Goal: Information Seeking & Learning: Learn about a topic

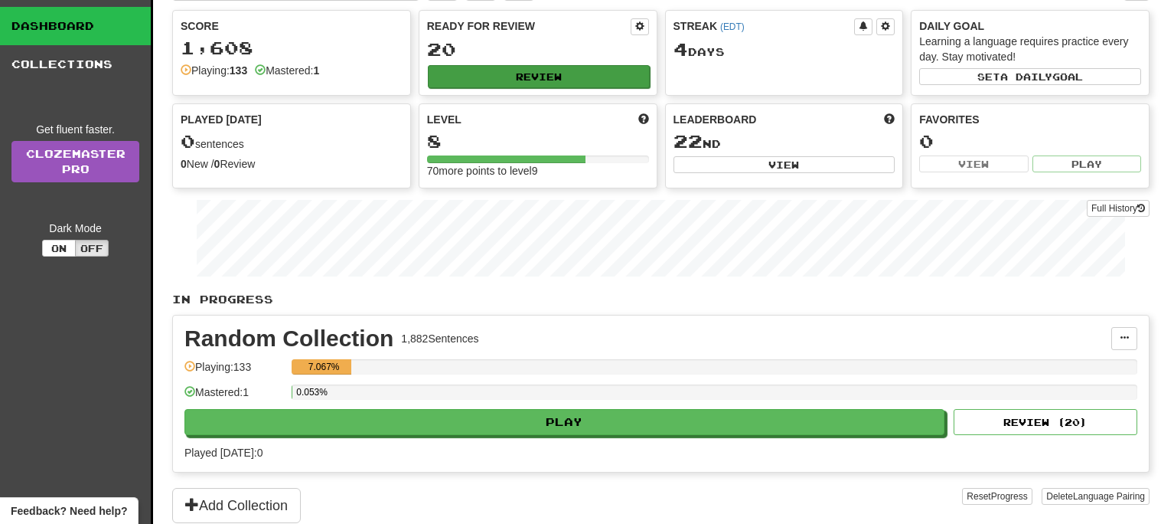
scroll to position [97, 0]
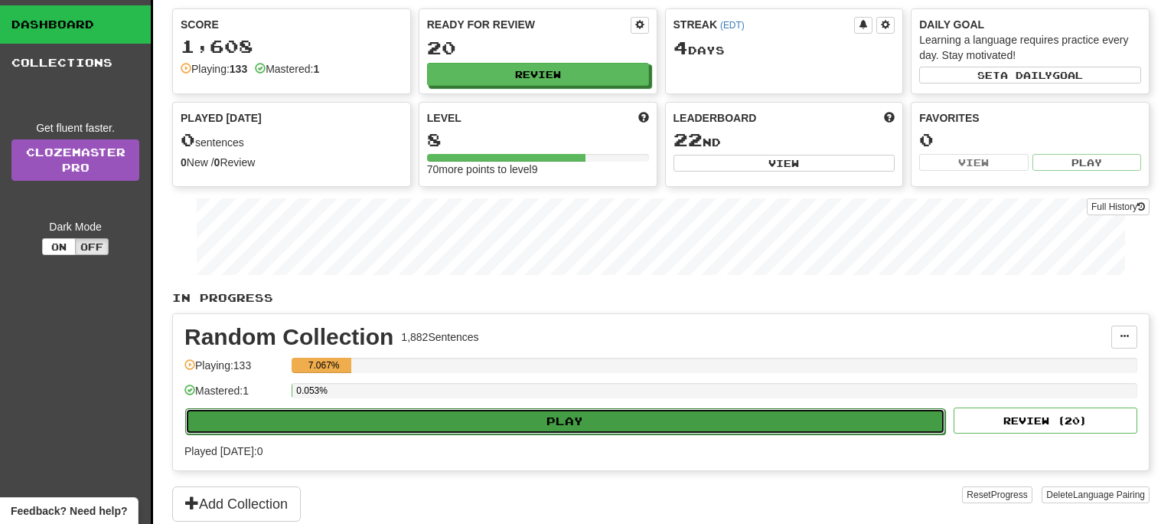
click at [583, 424] on button "Play" at bounding box center [565, 421] width 760 height 26
select select "**"
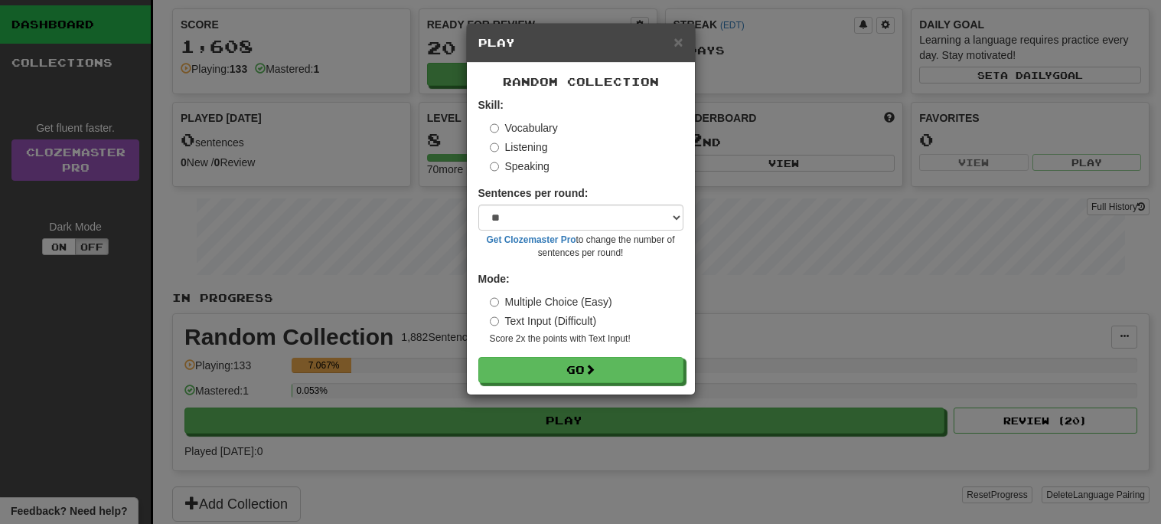
click at [613, 356] on form "Skill: Vocabulary Listening Speaking Sentences per round: * ** ** ** ** ** *** …" at bounding box center [581, 240] width 205 height 286
click at [617, 363] on button "Go" at bounding box center [581, 371] width 205 height 26
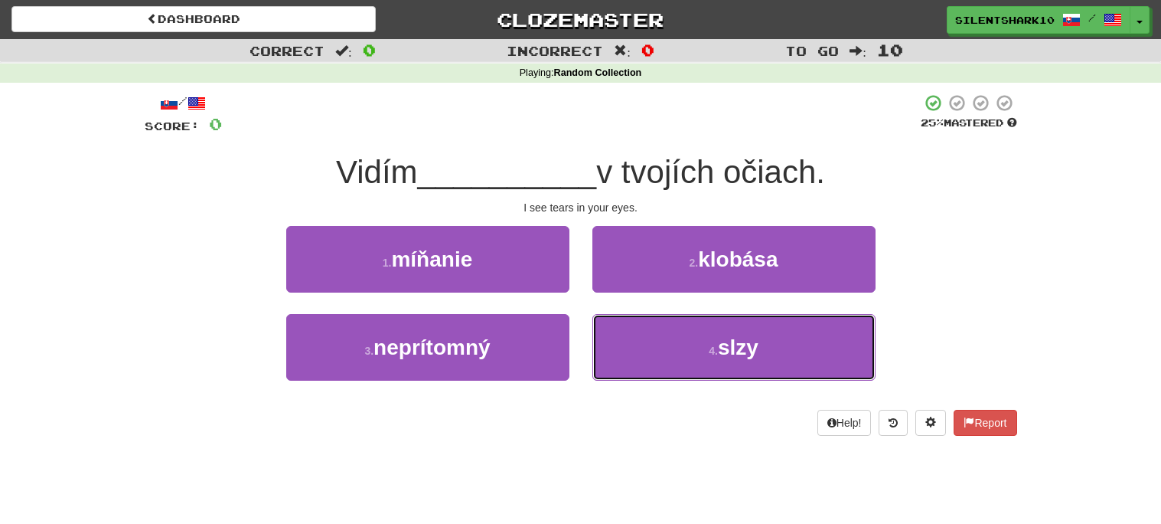
click at [617, 363] on button "4 . slzy" at bounding box center [734, 347] width 283 height 67
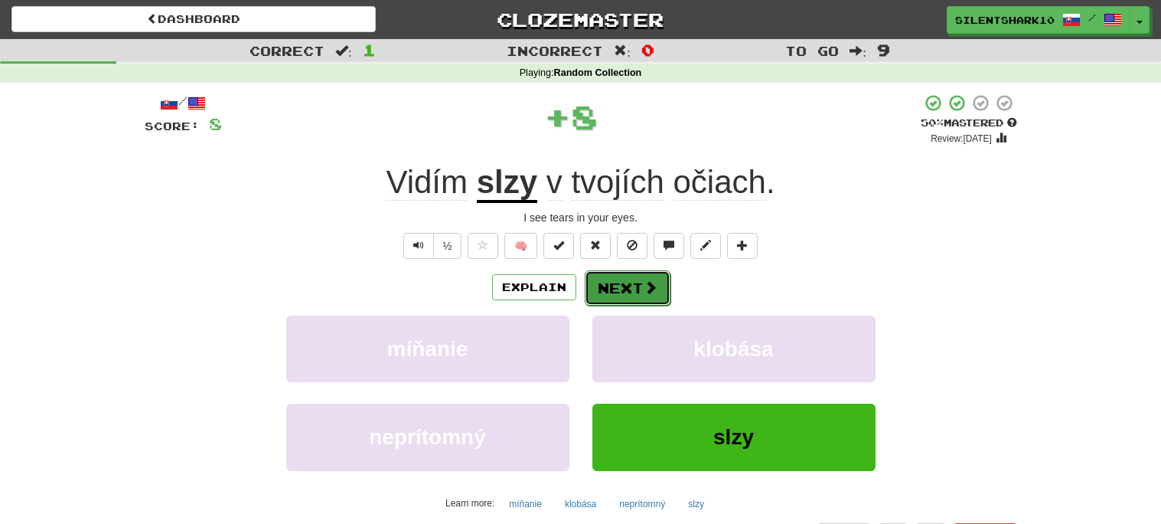
click at [632, 272] on button "Next" at bounding box center [628, 287] width 86 height 35
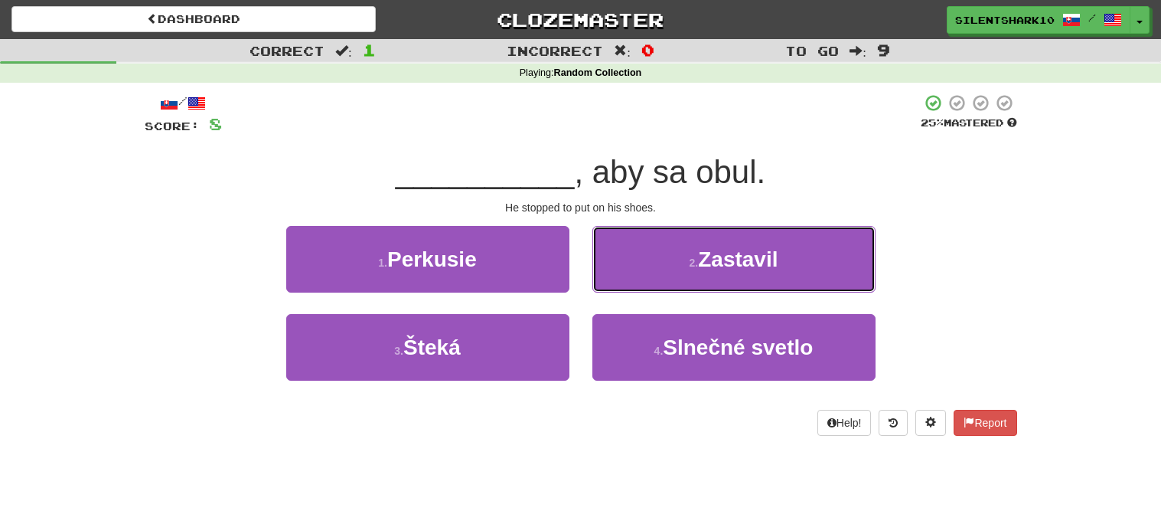
click at [632, 272] on button "2 . Zastavil" at bounding box center [734, 259] width 283 height 67
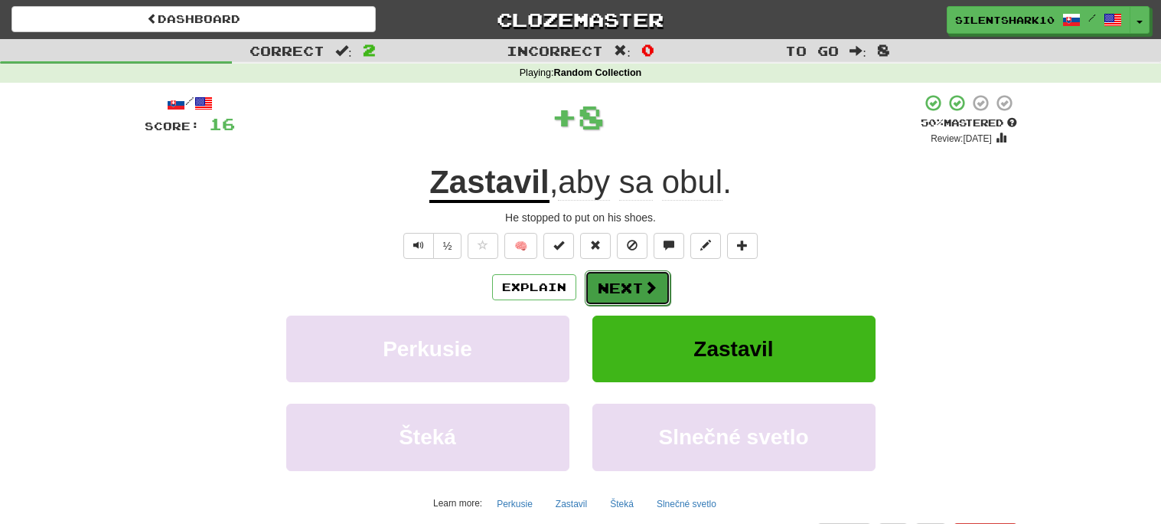
click at [635, 281] on button "Next" at bounding box center [628, 287] width 86 height 35
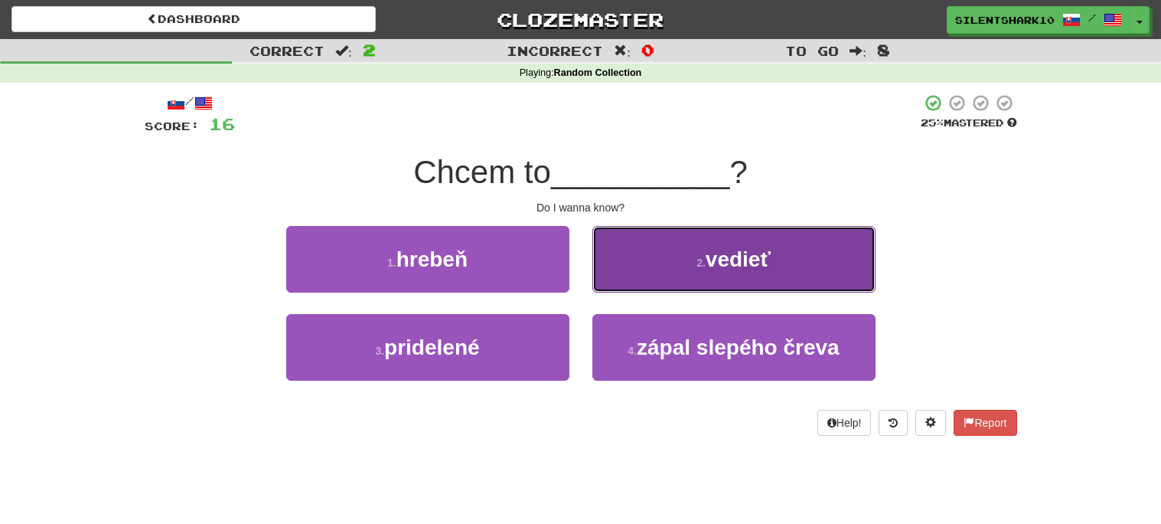
click at [635, 264] on button "2 . vedieť" at bounding box center [734, 259] width 283 height 67
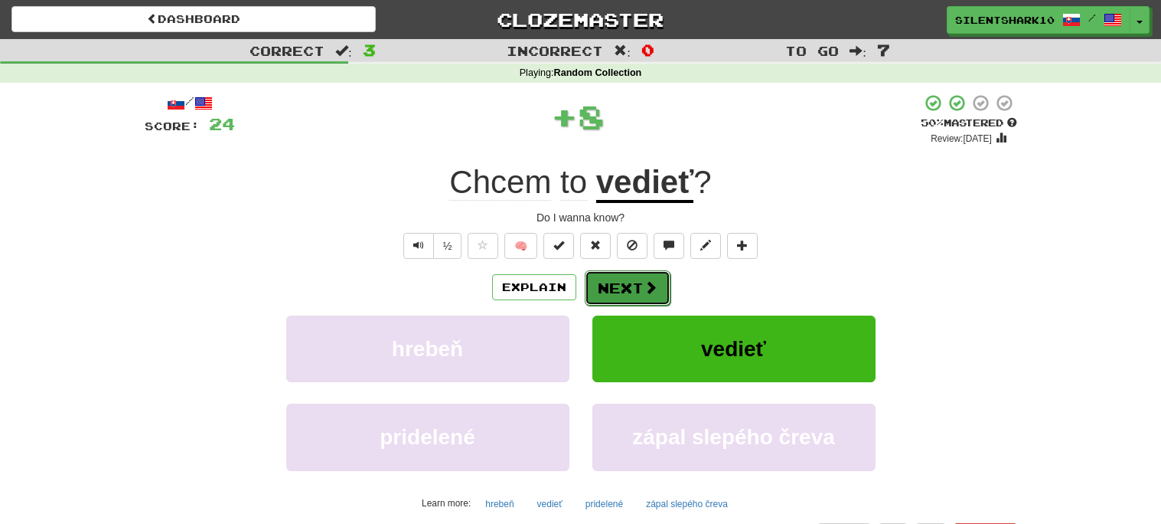
click at [632, 281] on button "Next" at bounding box center [628, 287] width 86 height 35
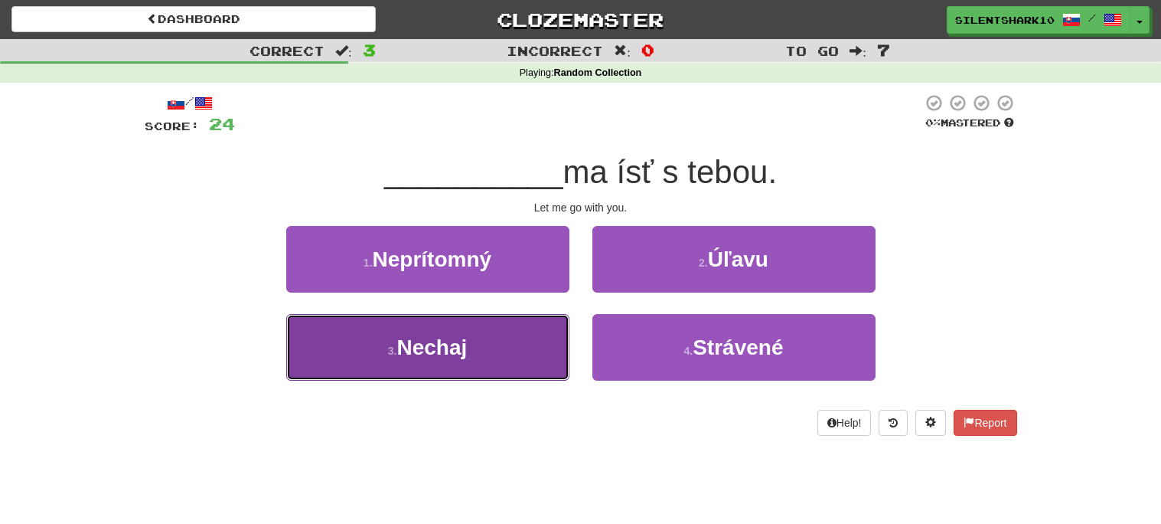
click at [514, 335] on button "3 . Nechaj" at bounding box center [427, 347] width 283 height 67
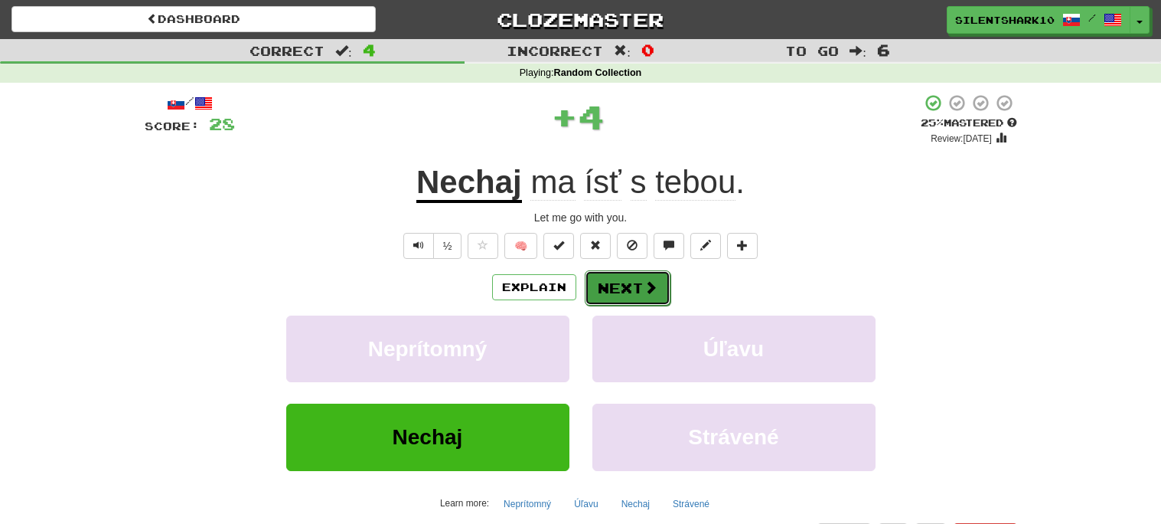
click at [613, 279] on button "Next" at bounding box center [628, 287] width 86 height 35
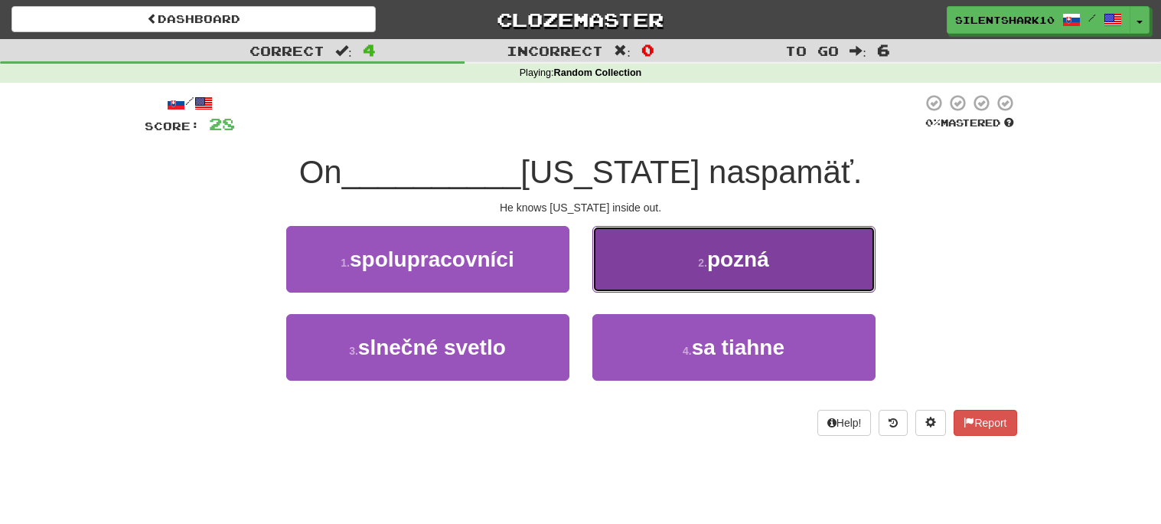
click at [645, 276] on button "2 . pozná" at bounding box center [734, 259] width 283 height 67
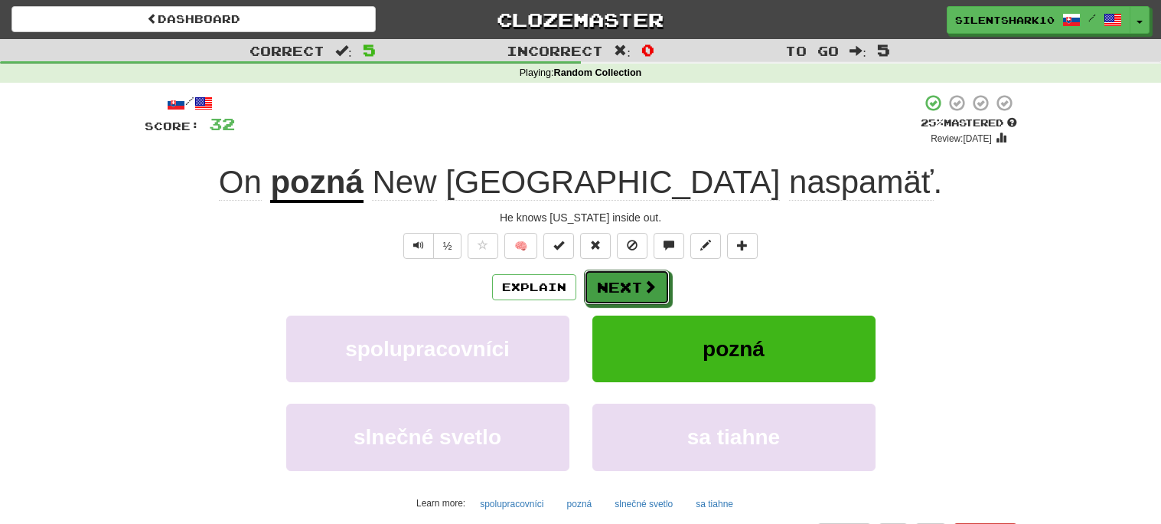
click at [645, 276] on button "Next" at bounding box center [627, 286] width 86 height 35
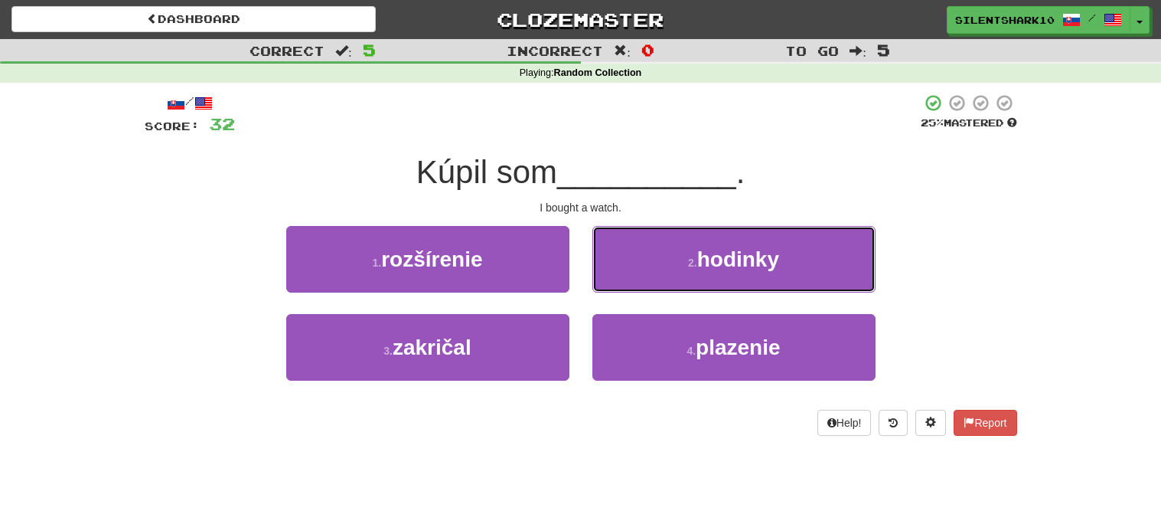
click at [645, 276] on button "2 . hodinky" at bounding box center [734, 259] width 283 height 67
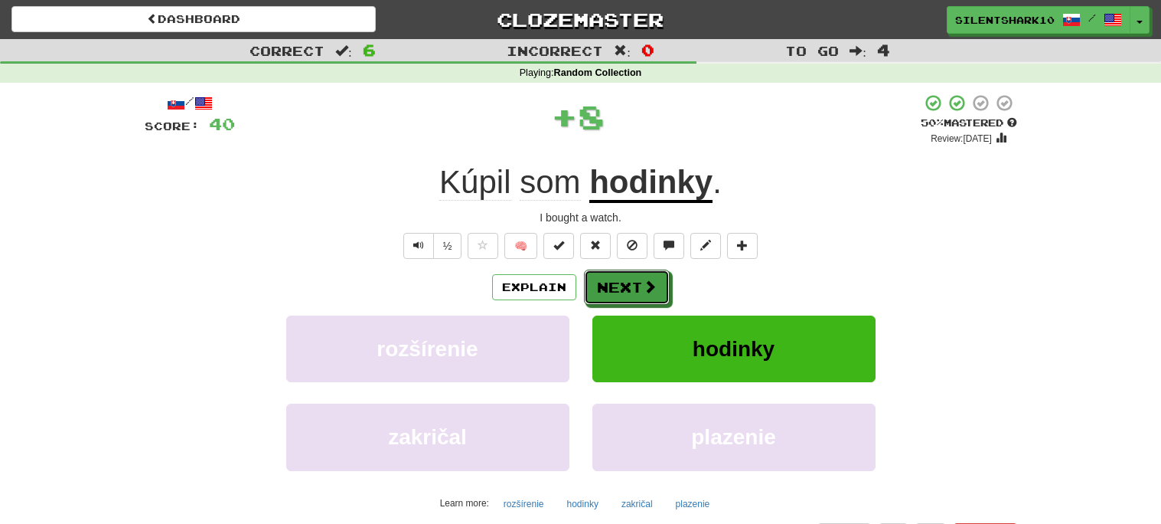
click at [645, 276] on button "Next" at bounding box center [627, 286] width 86 height 35
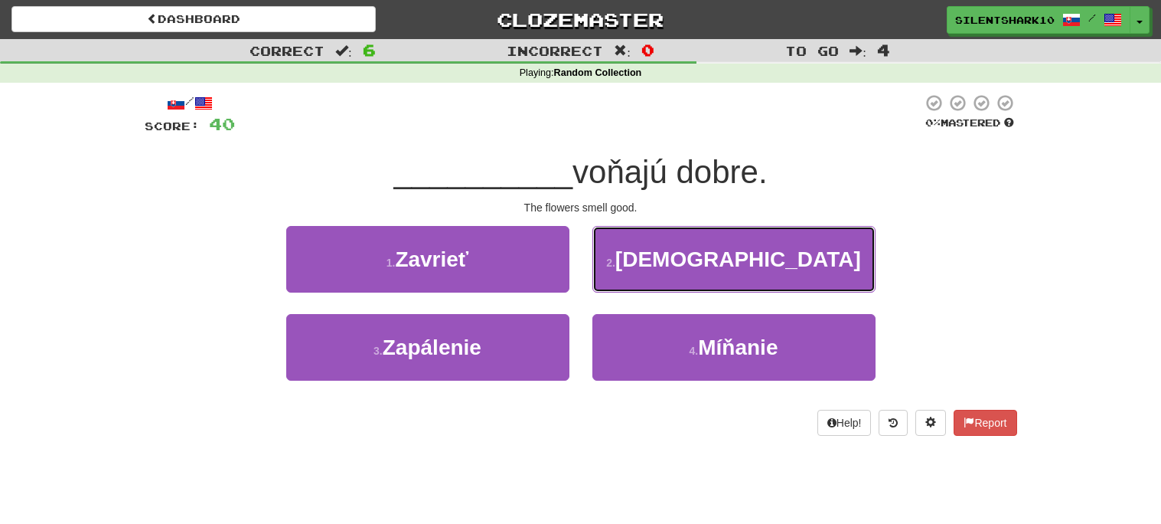
click at [645, 276] on button "2 . Kvety" at bounding box center [734, 259] width 283 height 67
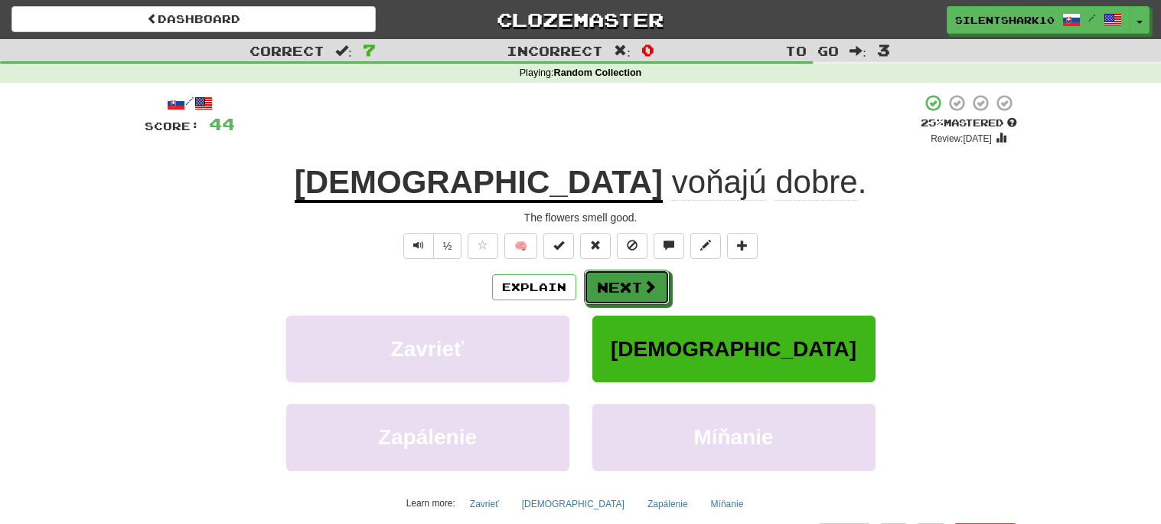
click at [645, 276] on button "Next" at bounding box center [627, 286] width 86 height 35
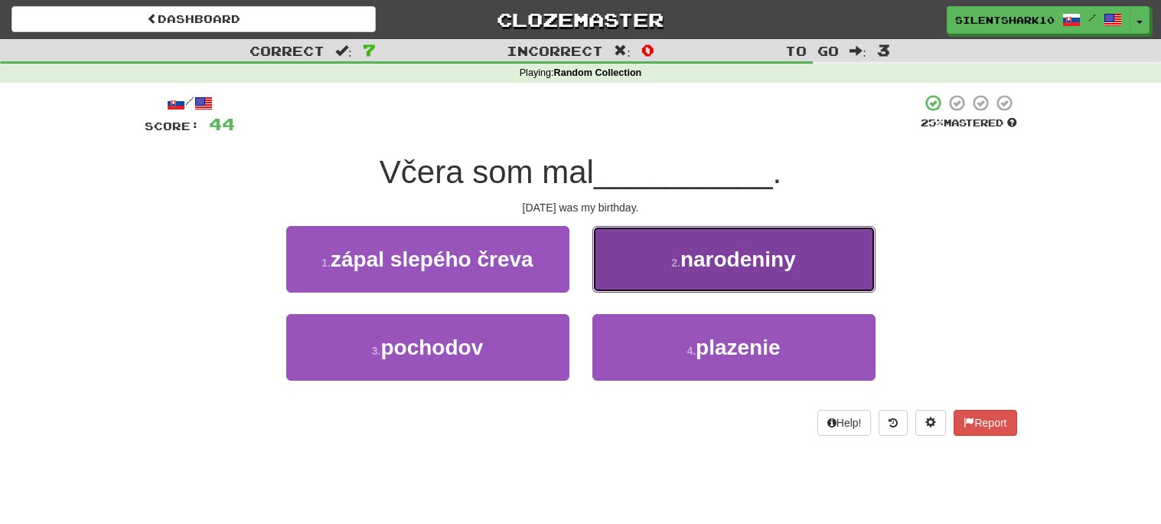
click at [654, 274] on button "2 . narodeniny" at bounding box center [734, 259] width 283 height 67
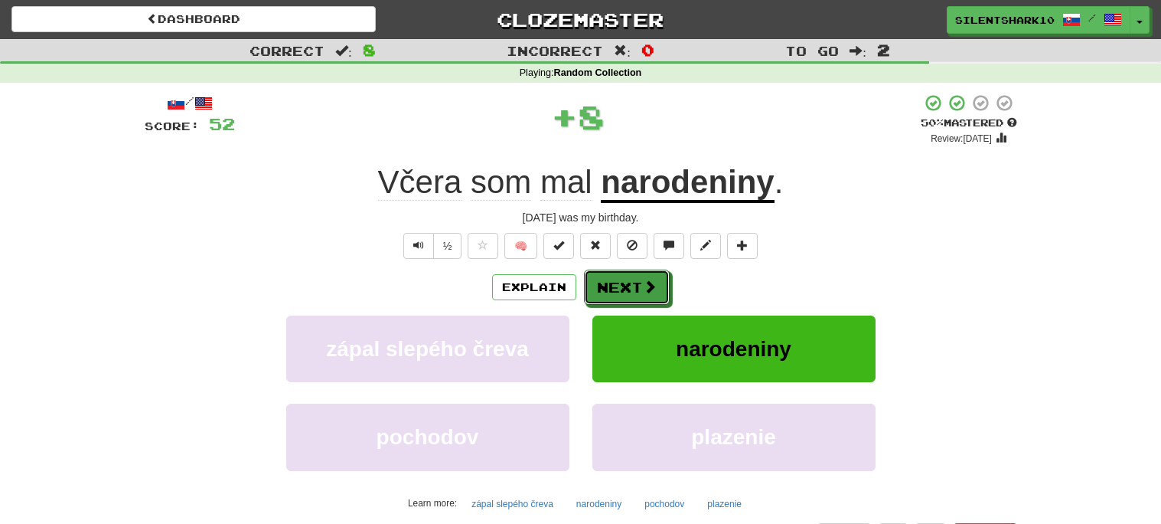
click at [654, 274] on button "Next" at bounding box center [627, 286] width 86 height 35
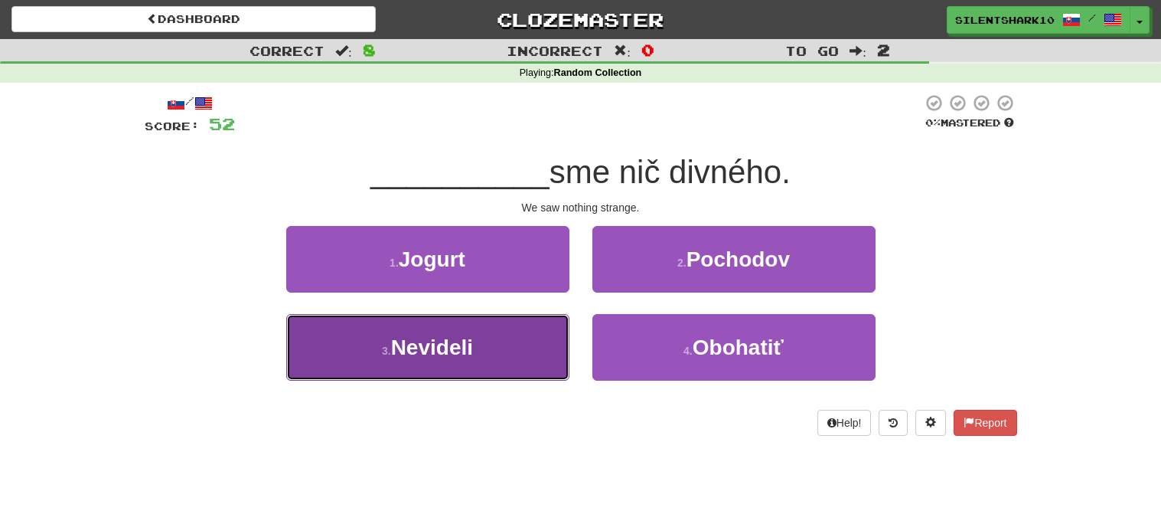
click at [541, 323] on button "3 . Nevideli" at bounding box center [427, 347] width 283 height 67
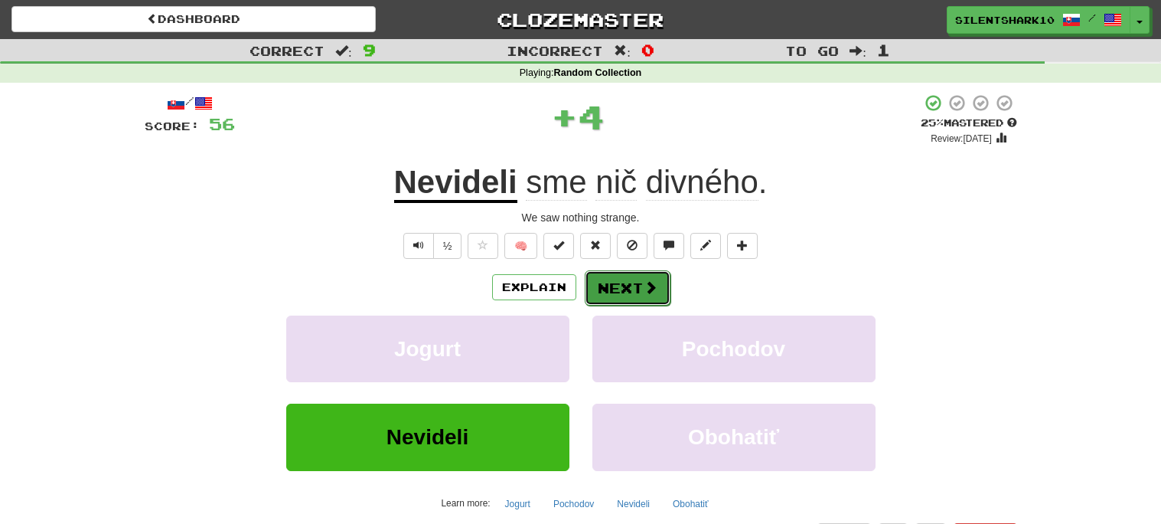
click at [610, 280] on button "Next" at bounding box center [628, 287] width 86 height 35
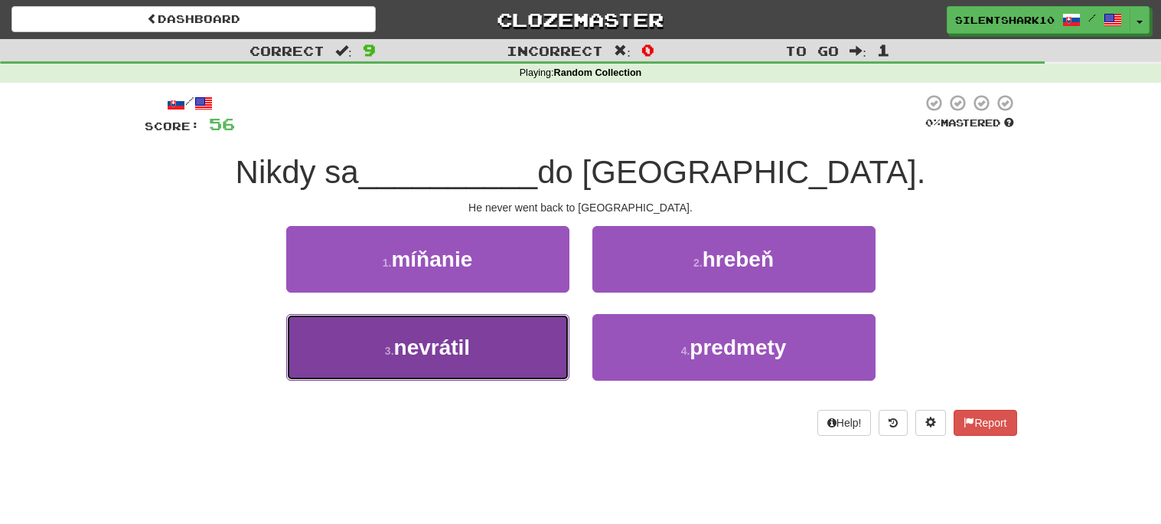
click at [528, 338] on button "3 . nevrátil" at bounding box center [427, 347] width 283 height 67
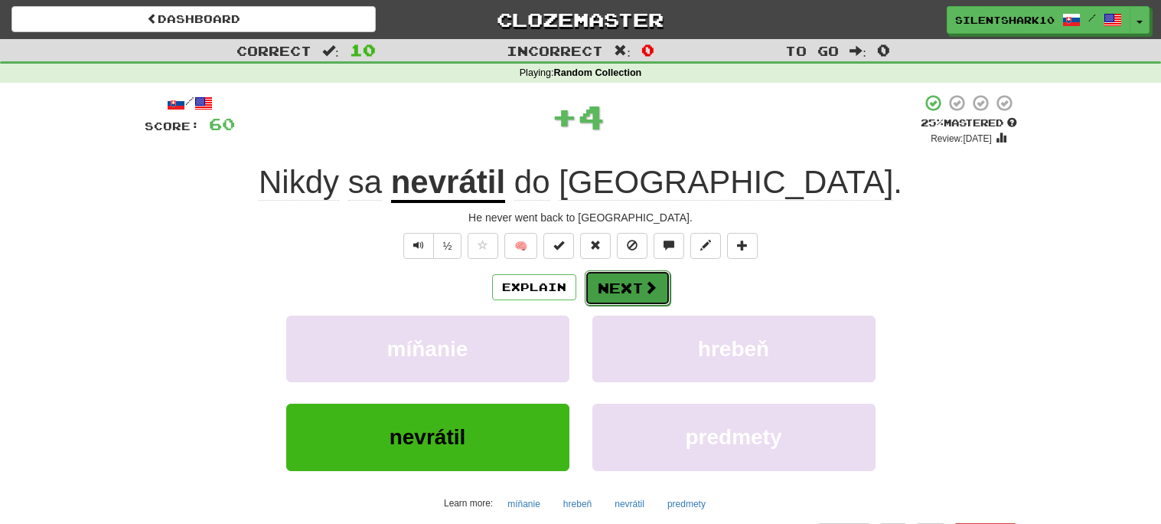
click at [647, 286] on span at bounding box center [651, 287] width 14 height 14
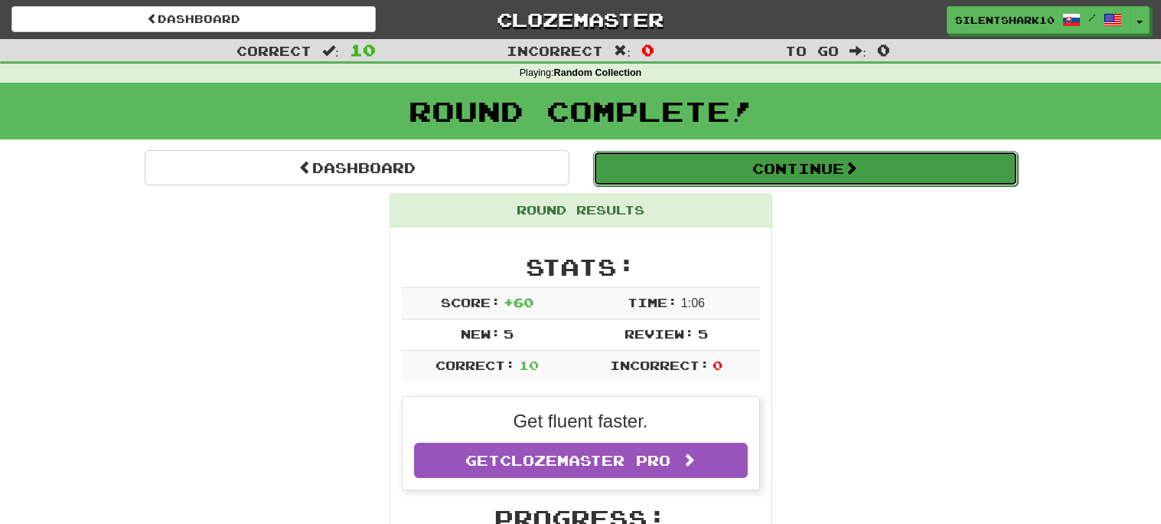
click at [795, 171] on button "Continue" at bounding box center [805, 168] width 425 height 35
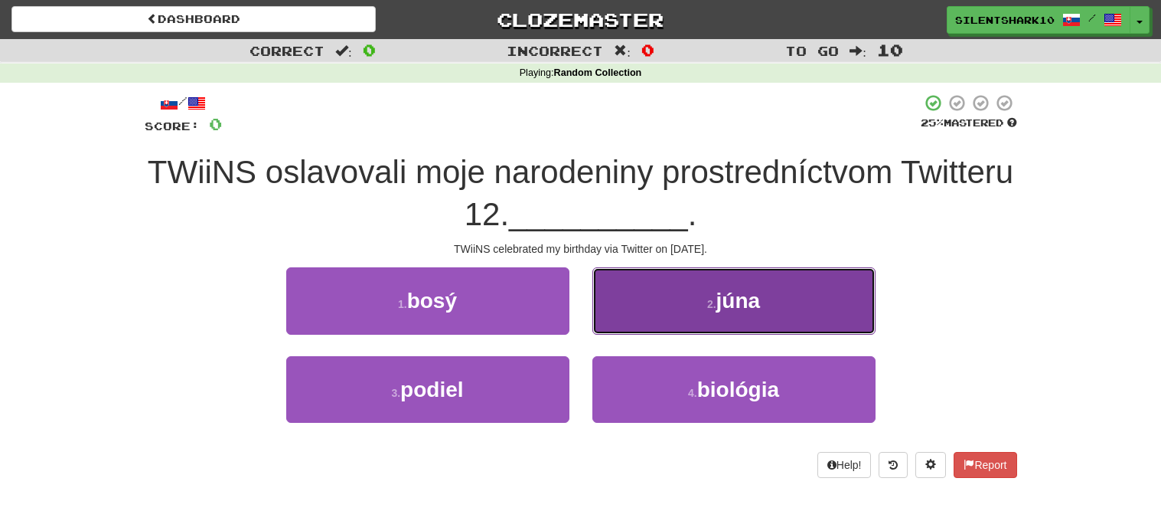
click at [826, 325] on button "2 . júna" at bounding box center [734, 300] width 283 height 67
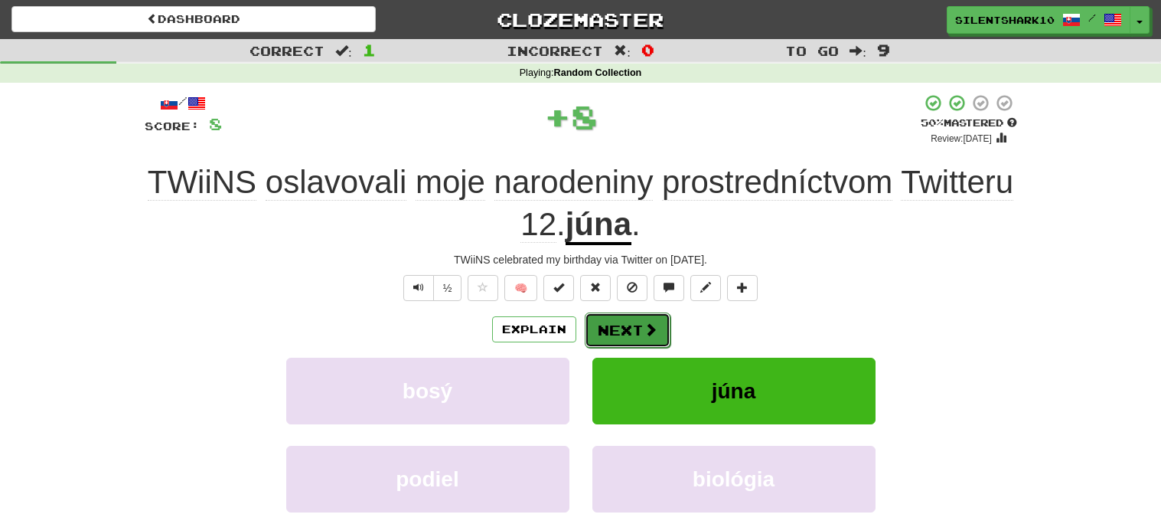
click at [643, 340] on button "Next" at bounding box center [628, 329] width 86 height 35
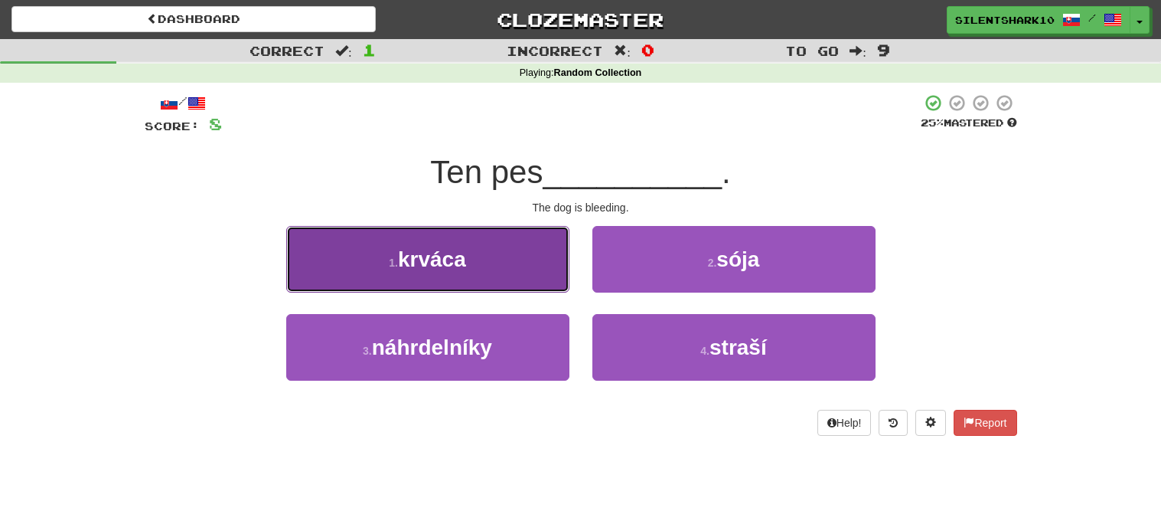
click at [505, 240] on button "1 . krváca" at bounding box center [427, 259] width 283 height 67
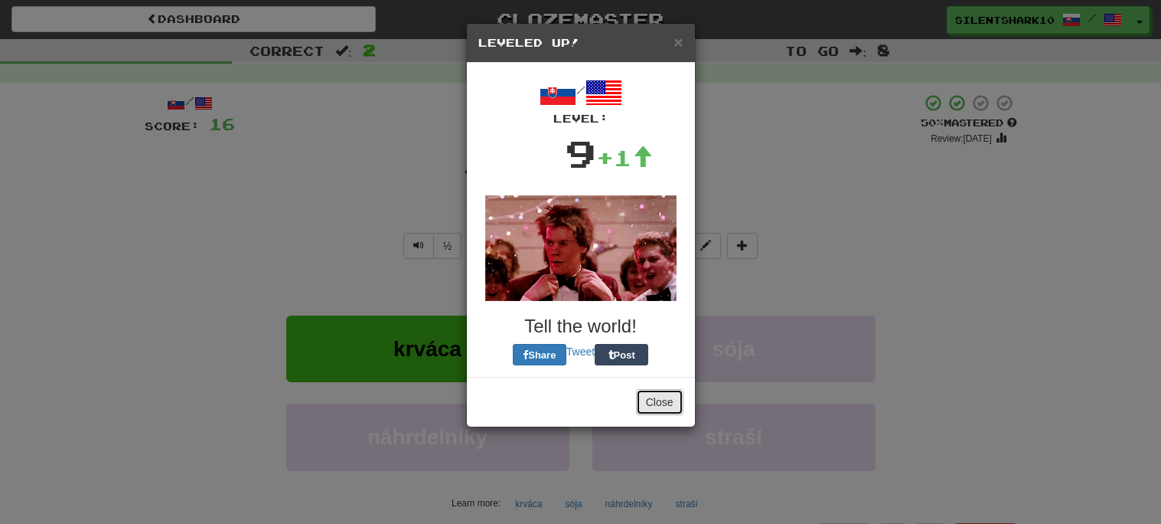
click at [668, 397] on button "Close" at bounding box center [659, 402] width 47 height 26
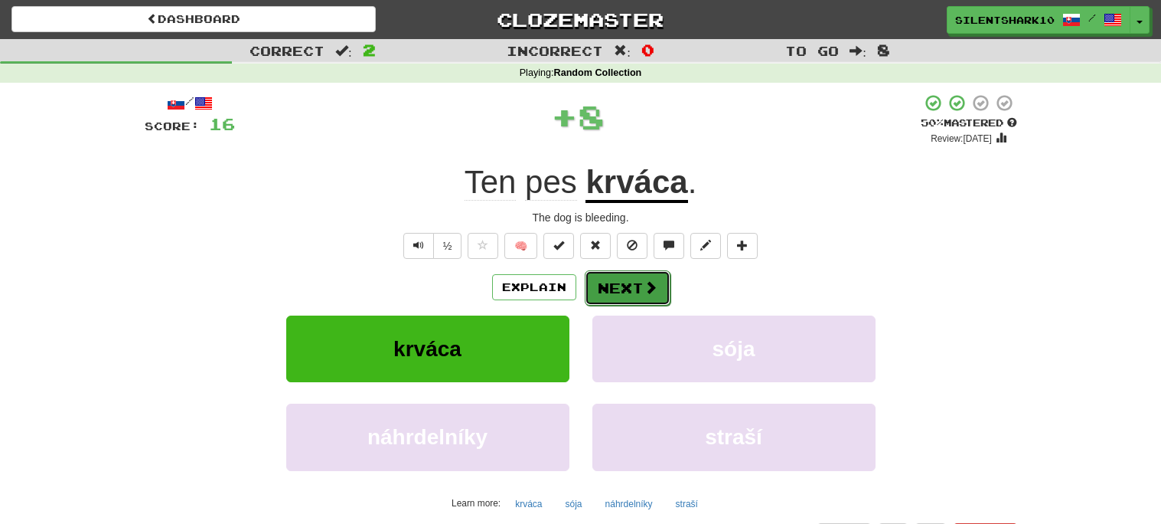
click at [646, 294] on span at bounding box center [651, 287] width 14 height 14
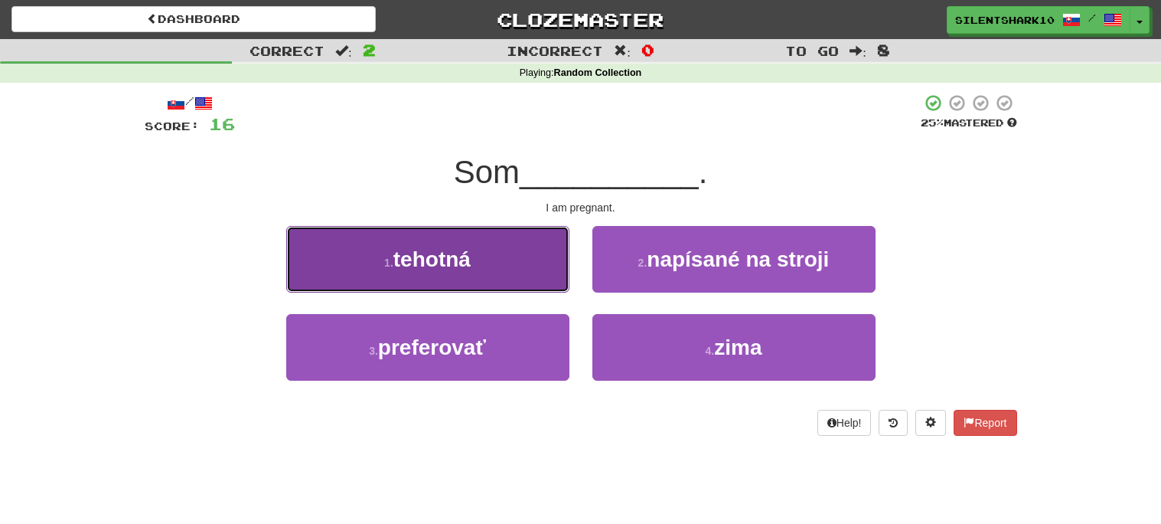
click at [554, 263] on button "1 . tehotná" at bounding box center [427, 259] width 283 height 67
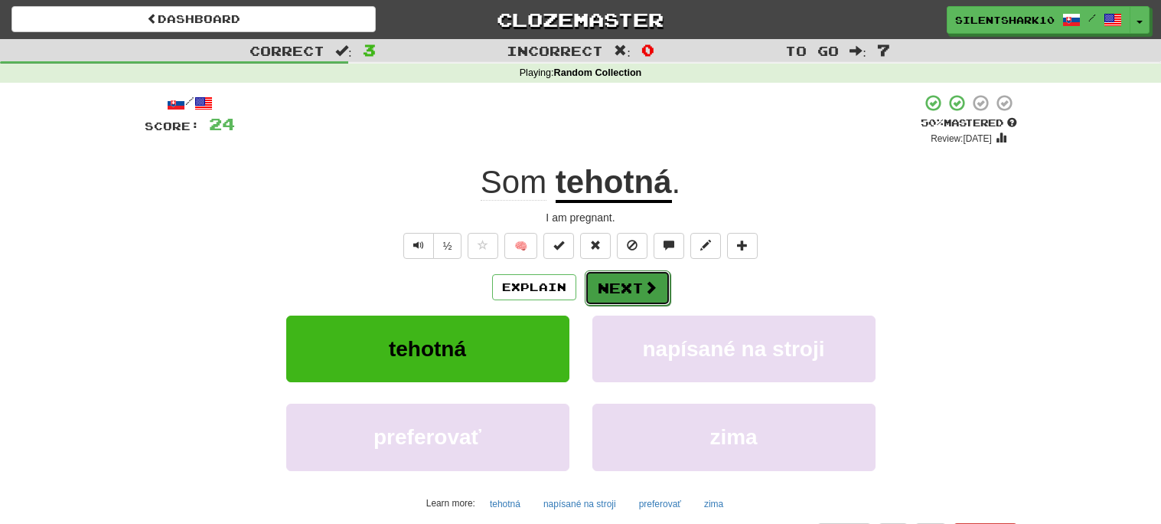
click at [624, 288] on button "Next" at bounding box center [628, 287] width 86 height 35
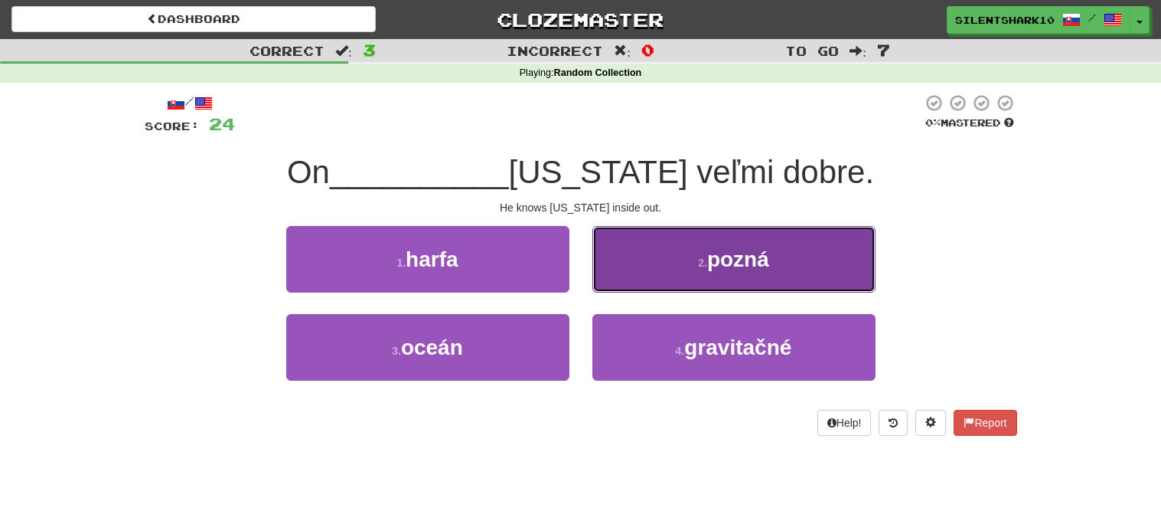
click at [659, 269] on button "2 . pozná" at bounding box center [734, 259] width 283 height 67
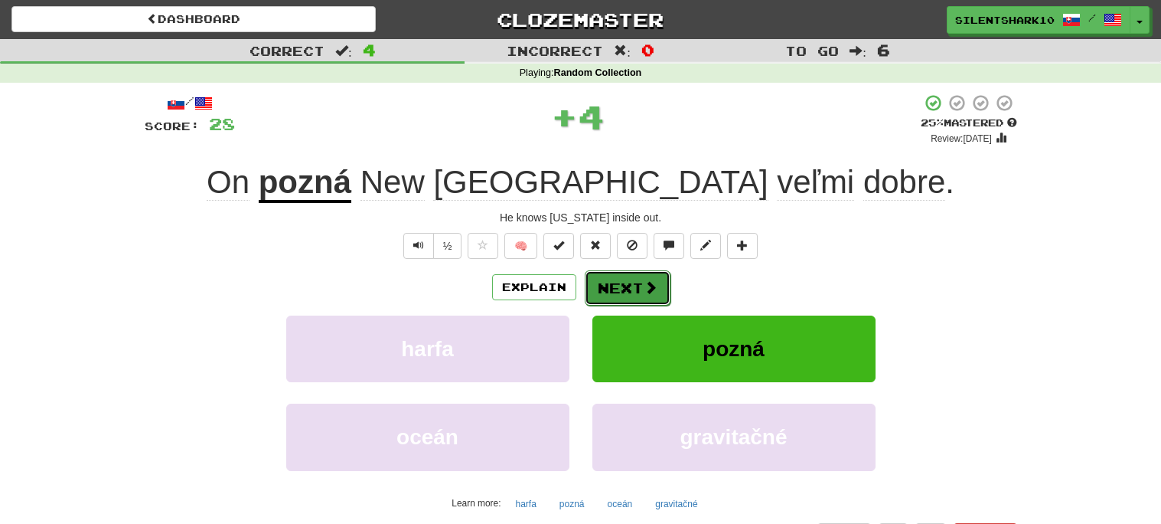
click at [629, 286] on button "Next" at bounding box center [628, 287] width 86 height 35
